Goal: Information Seeking & Learning: Learn about a topic

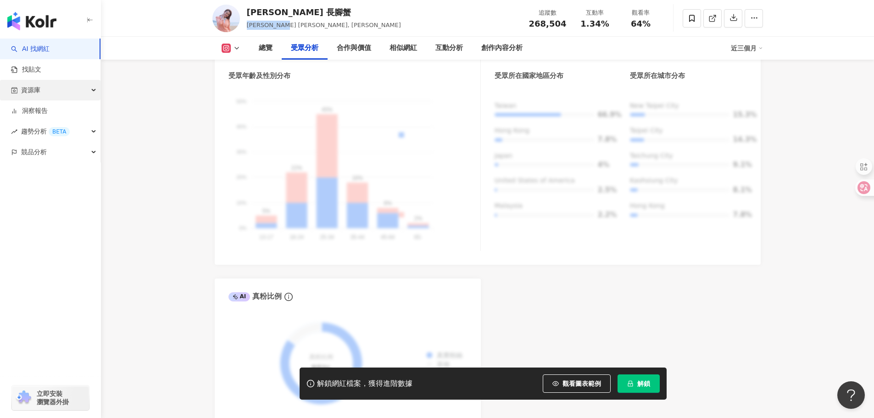
click at [51, 93] on div "資源庫" at bounding box center [50, 90] width 100 height 21
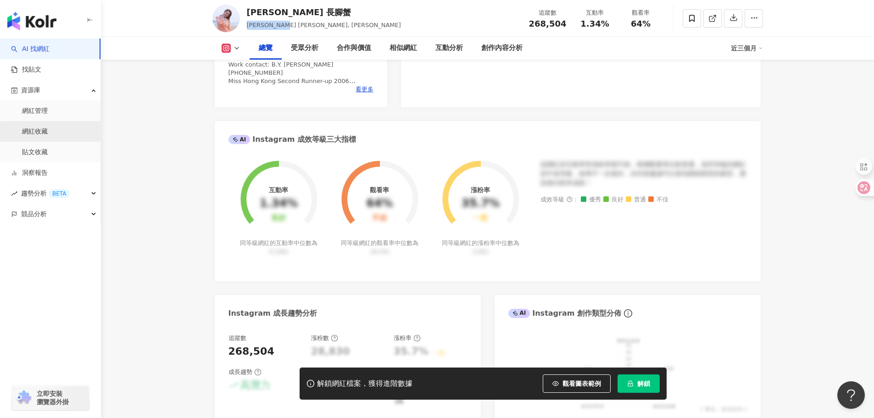
scroll to position [275, 0]
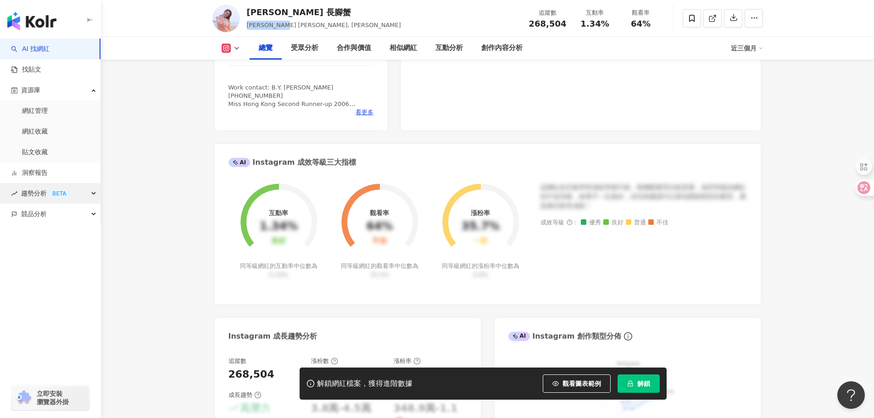
click at [50, 201] on span "趨勢分析 BETA" at bounding box center [45, 193] width 49 height 21
click at [56, 212] on link "Hashtag 排行" at bounding box center [43, 214] width 42 height 9
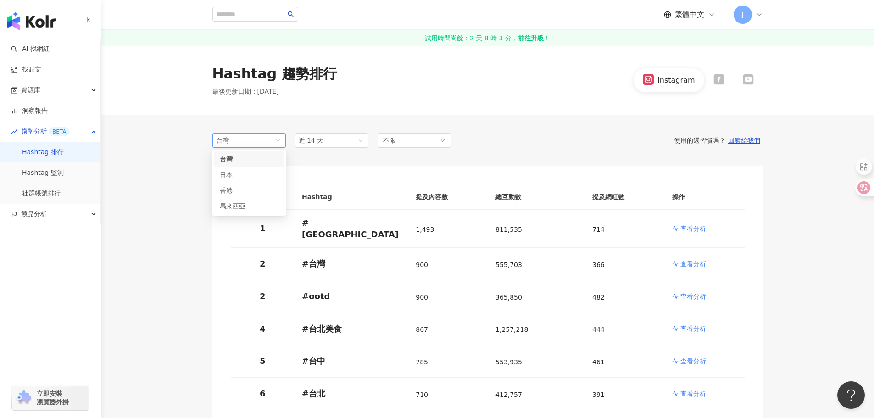
click at [273, 141] on span "台灣" at bounding box center [249, 141] width 66 height 14
click at [241, 191] on div "香港" at bounding box center [235, 190] width 30 height 10
click at [419, 135] on div "不限" at bounding box center [414, 140] width 73 height 15
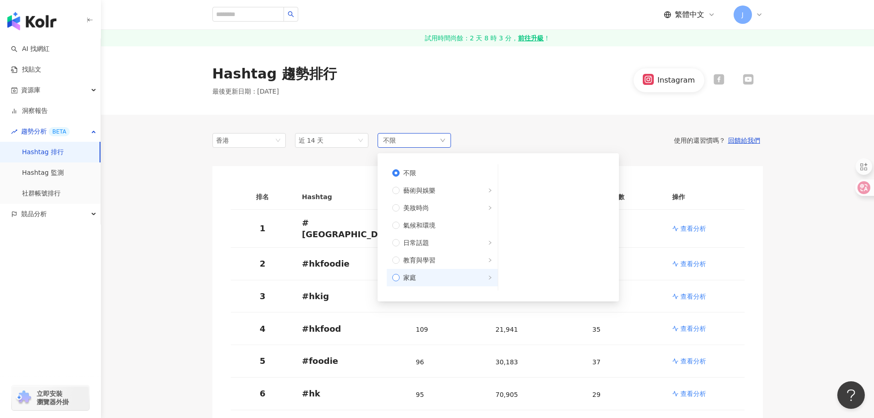
click at [405, 277] on span "家庭" at bounding box center [409, 278] width 13 height 10
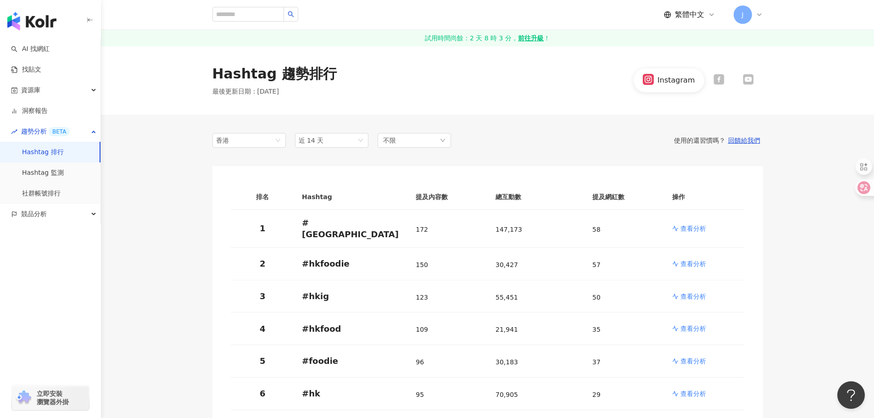
click at [502, 97] on div "Hashtag 趨勢排行 最後更新日期 ： 2025/9/3 Instagram" at bounding box center [487, 80] width 773 height 69
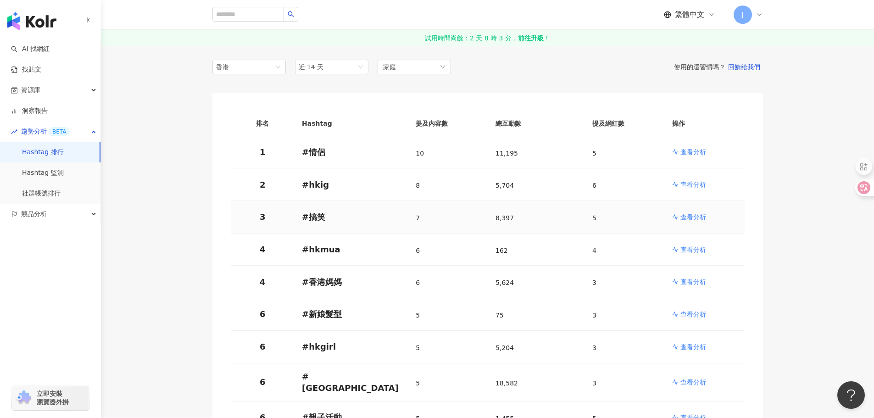
scroll to position [92, 0]
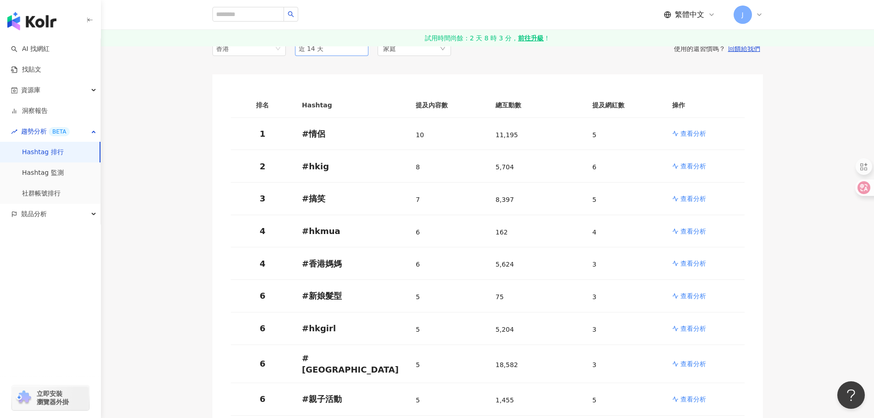
click at [353, 50] on span "近 14 天" at bounding box center [332, 49] width 66 height 14
click at [333, 114] on div "近六個月" at bounding box center [331, 114] width 59 height 10
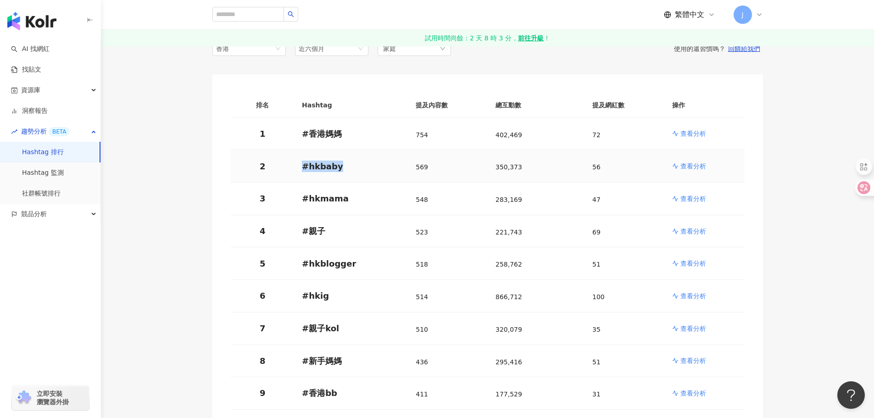
drag, startPoint x: 299, startPoint y: 163, endPoint x: 352, endPoint y: 163, distance: 53.7
click at [352, 163] on td "# hkbaby" at bounding box center [352, 166] width 114 height 33
copy p "# hkbaby"
click at [296, 261] on td "# hkblogger" at bounding box center [352, 263] width 114 height 33
drag, startPoint x: 301, startPoint y: 265, endPoint x: 354, endPoint y: 264, distance: 52.8
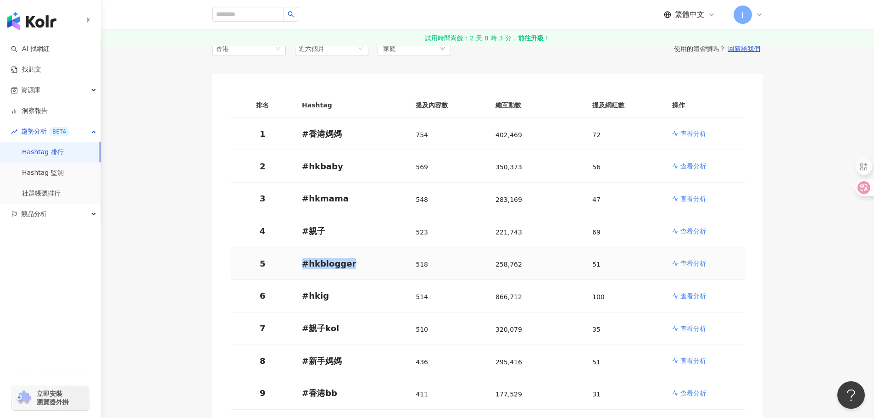
click at [354, 264] on td "# hkblogger" at bounding box center [352, 263] width 114 height 33
copy p "# hkblogger"
drag, startPoint x: 300, startPoint y: 292, endPoint x: 338, endPoint y: 295, distance: 37.7
click at [338, 295] on td "# hkig" at bounding box center [352, 296] width 114 height 33
drag, startPoint x: 301, startPoint y: 326, endPoint x: 339, endPoint y: 327, distance: 38.1
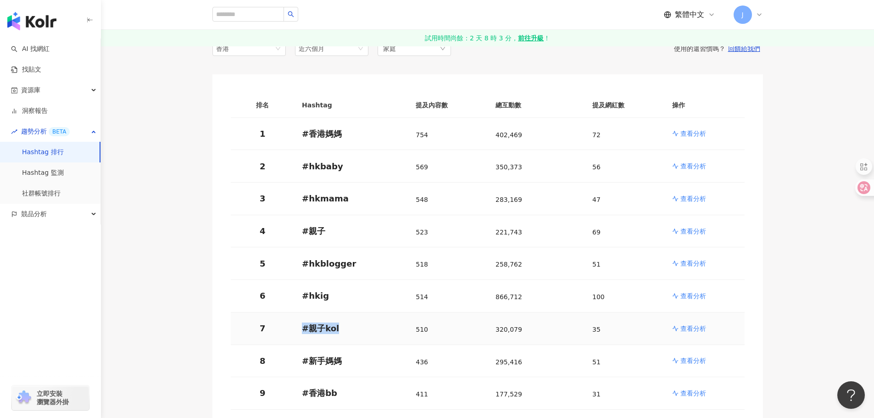
click at [339, 327] on td "# 親子kol" at bounding box center [352, 328] width 114 height 33
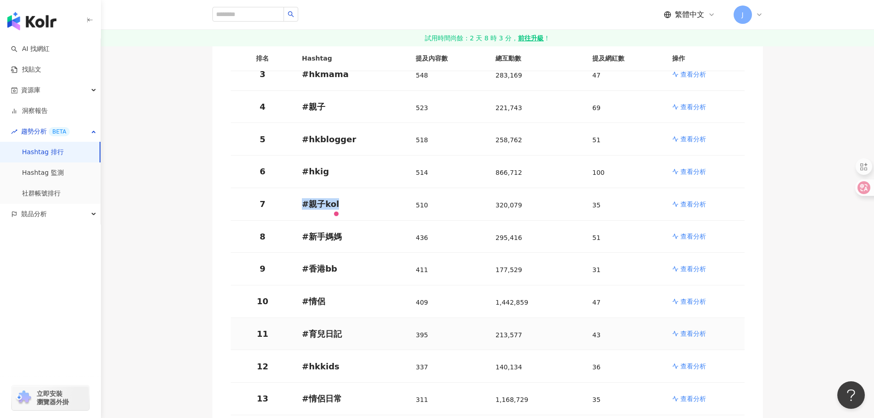
scroll to position [229, 0]
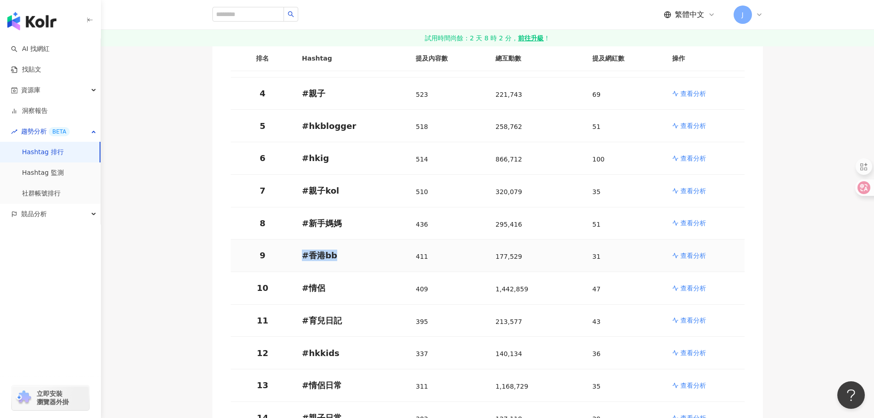
drag, startPoint x: 295, startPoint y: 254, endPoint x: 339, endPoint y: 252, distance: 44.1
click at [339, 252] on td "# 香港bb" at bounding box center [352, 256] width 114 height 33
copy p "# 香港bb"
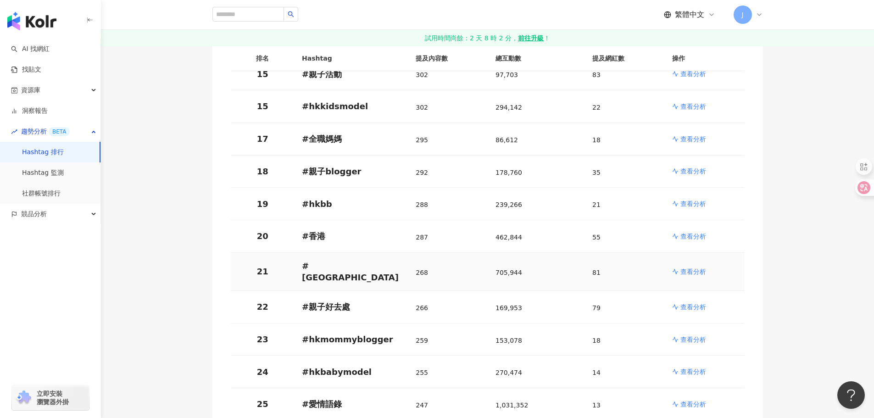
scroll to position [688, 0]
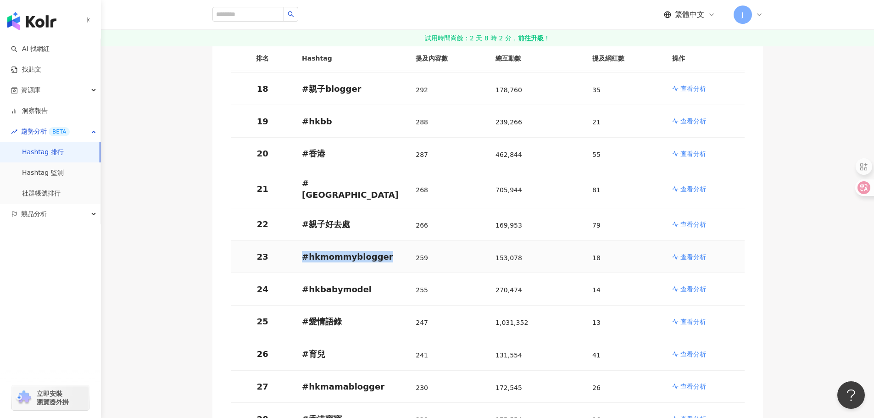
drag, startPoint x: 363, startPoint y: 249, endPoint x: 400, endPoint y: 249, distance: 36.7
click at [400, 249] on td "# hkmommyblogger" at bounding box center [352, 257] width 114 height 33
copy p "# hkmommyblogger"
drag, startPoint x: 303, startPoint y: 284, endPoint x: 368, endPoint y: 284, distance: 64.7
click at [368, 284] on td "# hkbabymodel" at bounding box center [352, 289] width 114 height 33
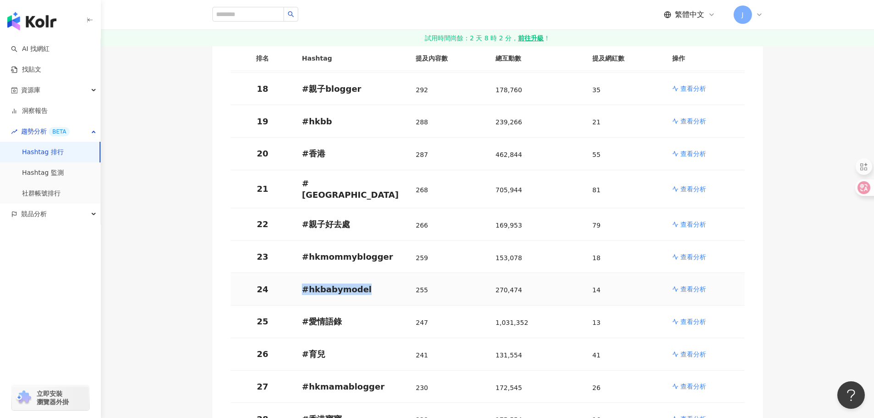
copy p "# hkbabymodel"
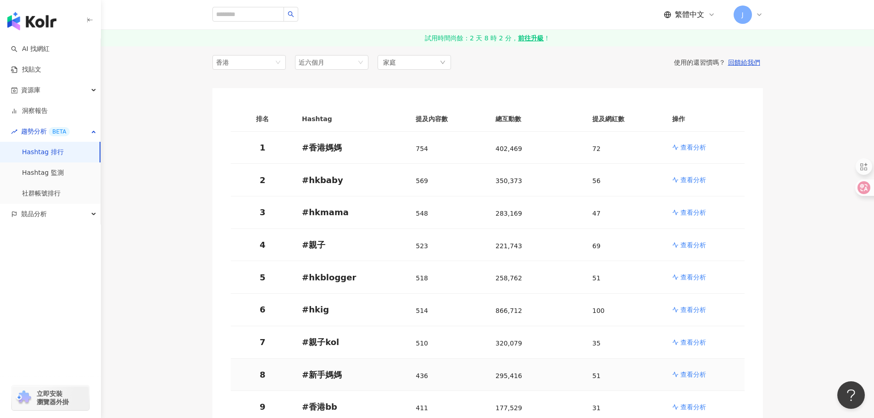
scroll to position [138, 0]
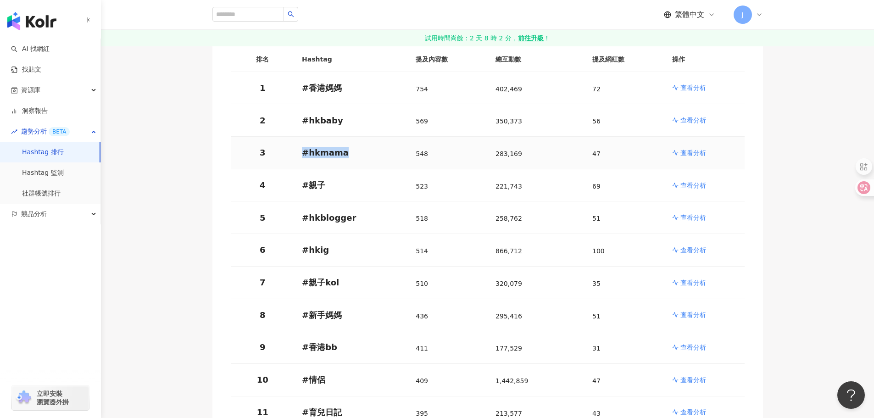
drag, startPoint x: 298, startPoint y: 151, endPoint x: 347, endPoint y: 151, distance: 48.6
click at [347, 151] on td "# hkmama" at bounding box center [352, 153] width 114 height 33
copy p "# hkmama"
